Goal: Information Seeking & Learning: Learn about a topic

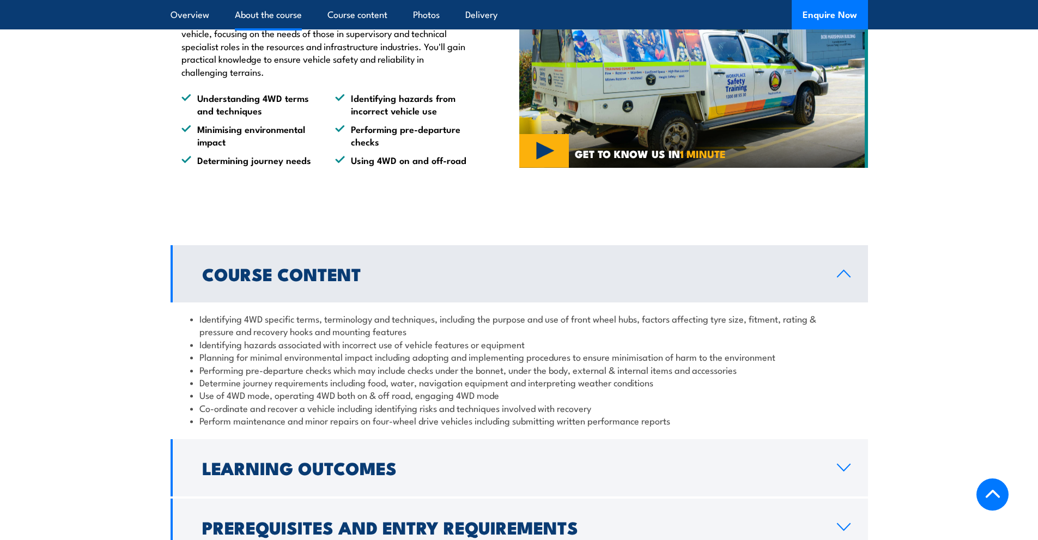
scroll to position [872, 0]
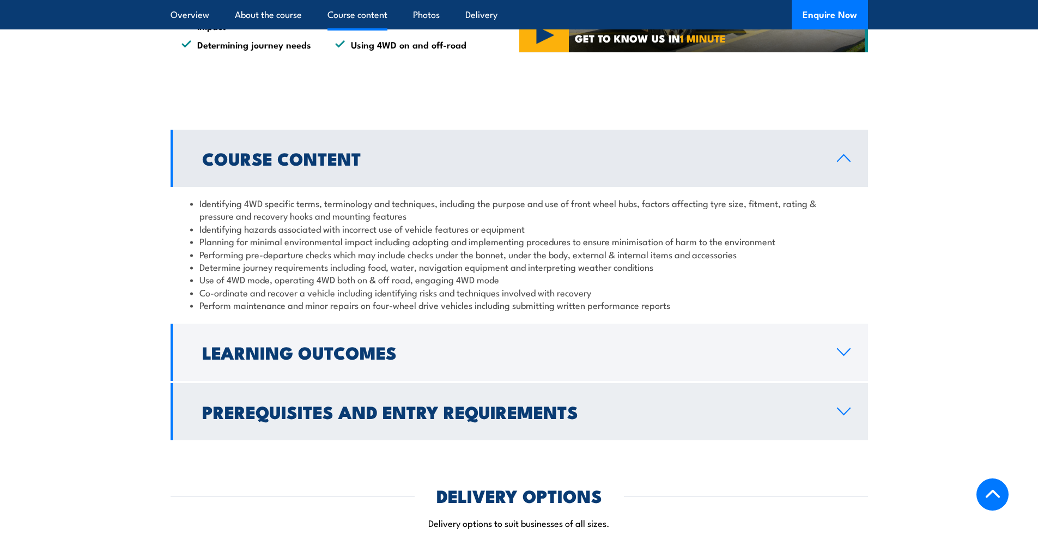
click at [836, 406] on link "Prerequisites and Entry Requirements" at bounding box center [520, 411] width 698 height 57
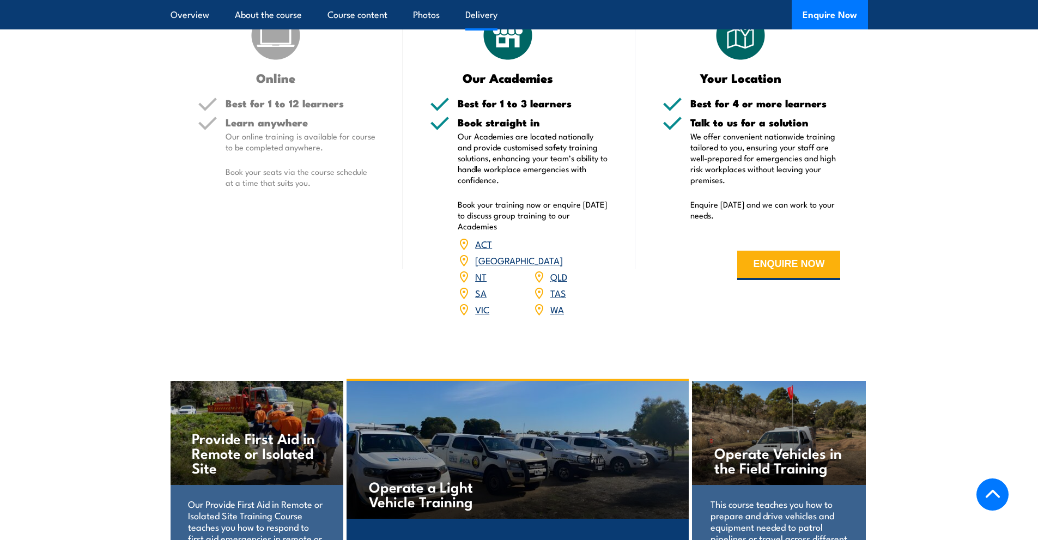
scroll to position [1435, 0]
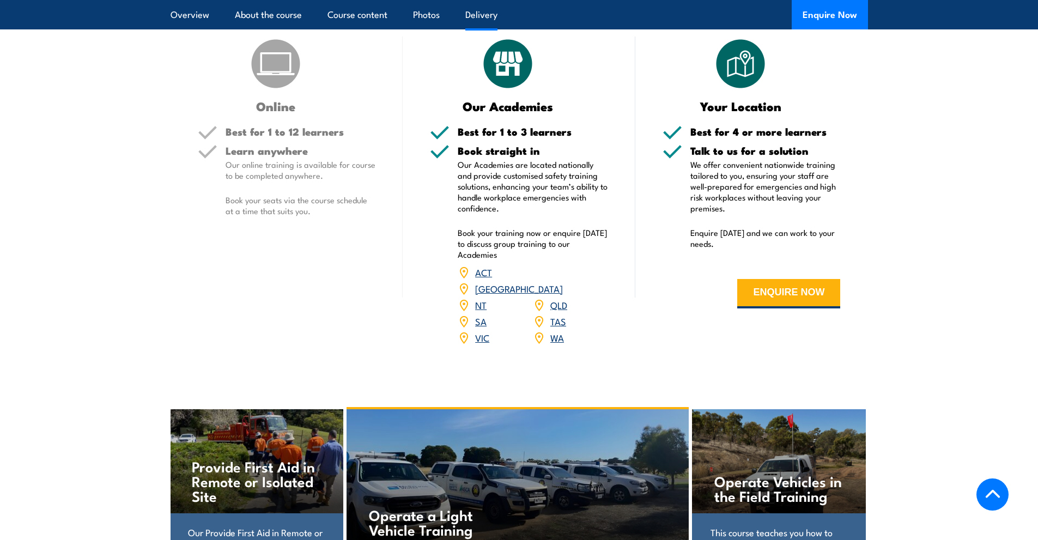
click at [563, 282] on link "[GEOGRAPHIC_DATA]" at bounding box center [519, 288] width 88 height 13
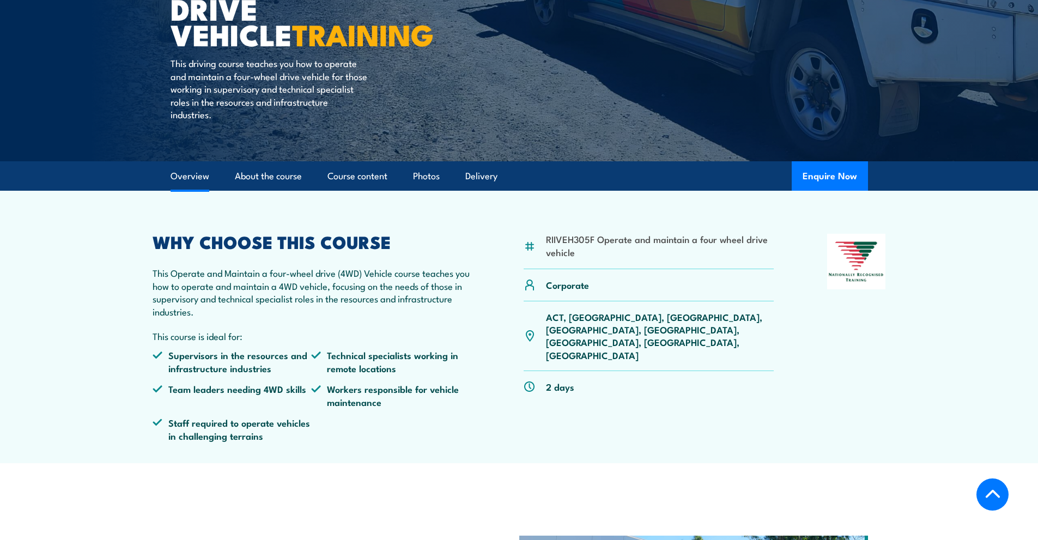
scroll to position [164, 0]
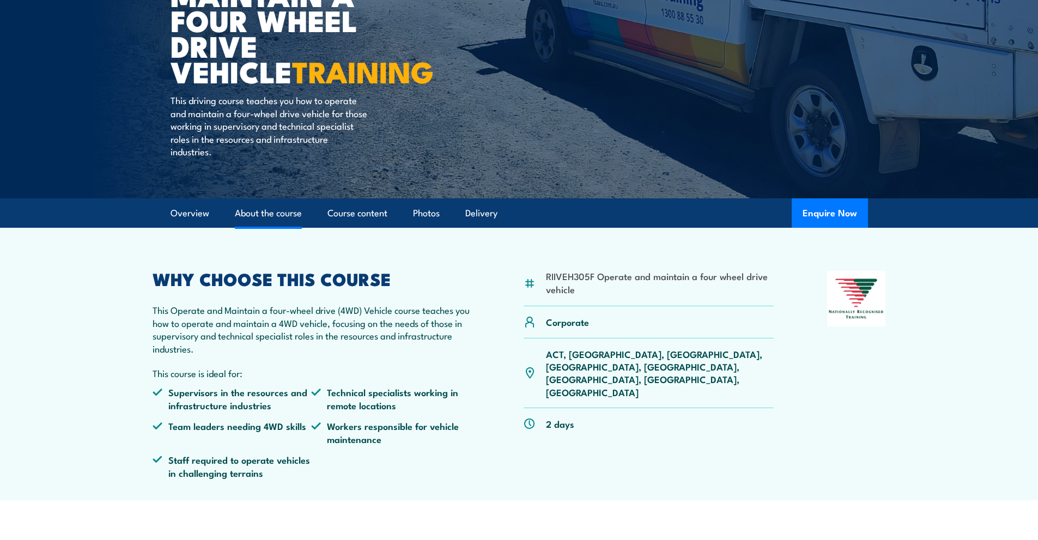
click at [258, 213] on link "About the course" at bounding box center [268, 213] width 67 height 29
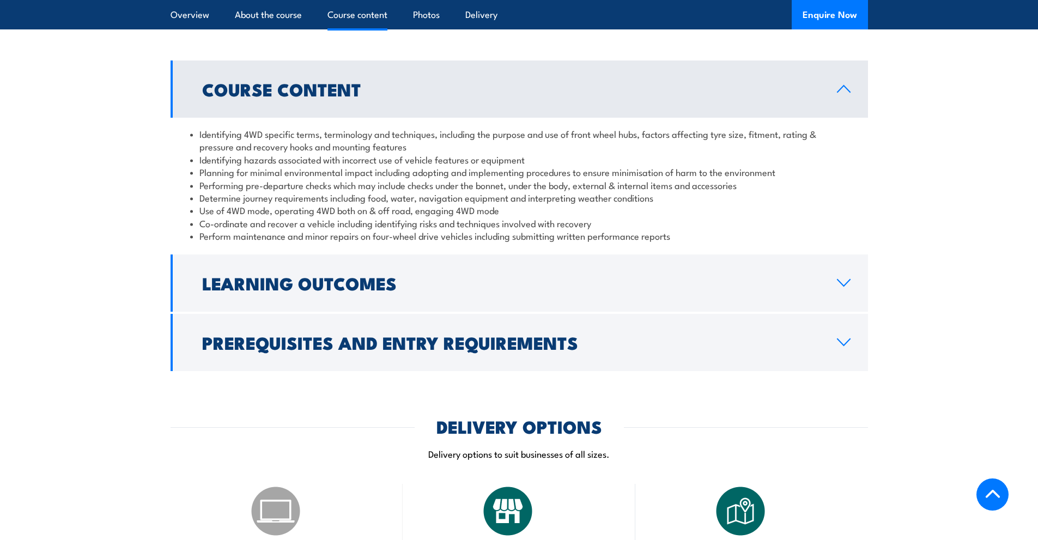
scroll to position [970, 0]
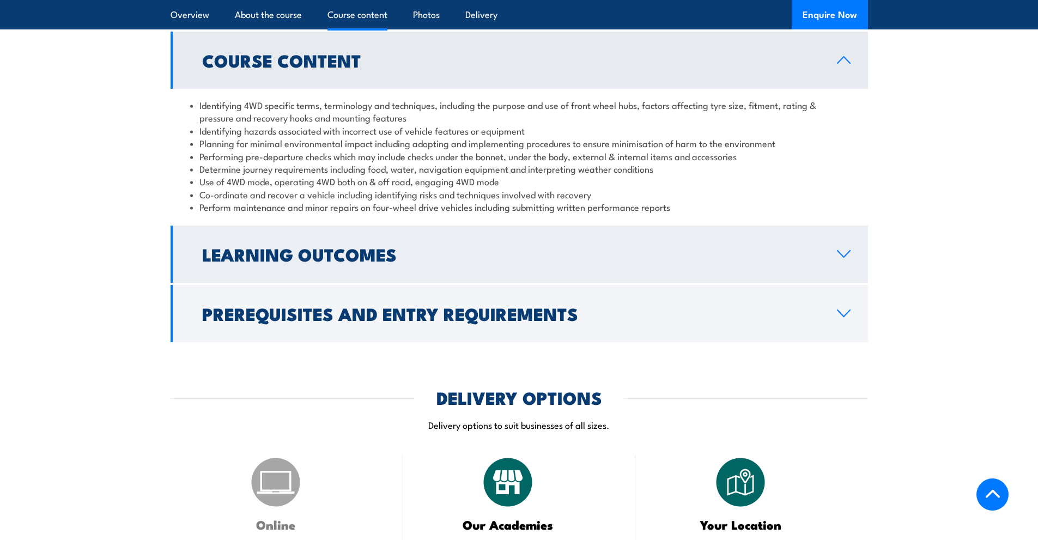
click at [858, 263] on link "Learning Outcomes" at bounding box center [520, 254] width 698 height 57
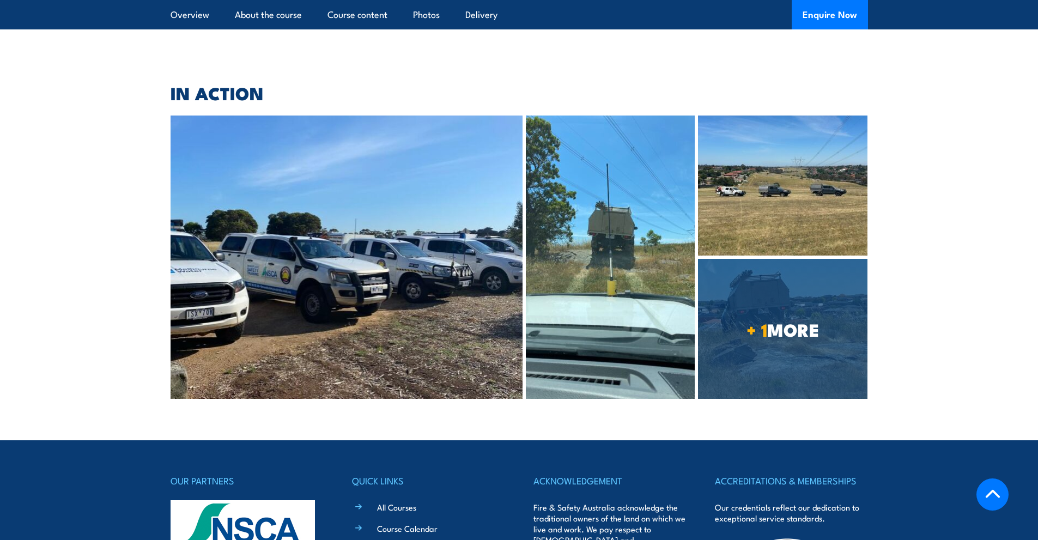
scroll to position [1816, 0]
